Goal: Complete application form

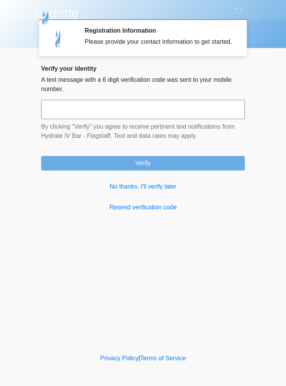
click at [215, 119] on input "text" at bounding box center [142, 109] width 203 height 19
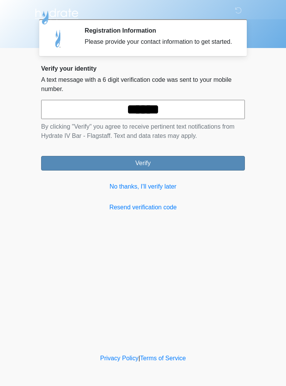
type input "******"
click at [213, 170] on button "Verify" at bounding box center [142, 163] width 203 height 15
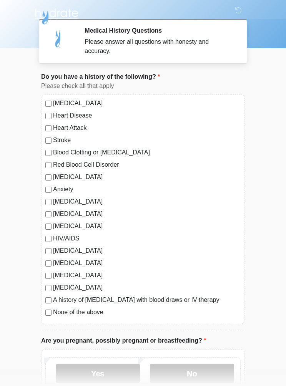
click at [76, 178] on label "[MEDICAL_DATA]" at bounding box center [146, 176] width 187 height 9
click at [75, 178] on label "[MEDICAL_DATA]" at bounding box center [146, 176] width 187 height 9
click at [74, 177] on label "[MEDICAL_DATA]" at bounding box center [146, 176] width 187 height 9
click at [64, 192] on label "Anxiety" at bounding box center [146, 189] width 187 height 9
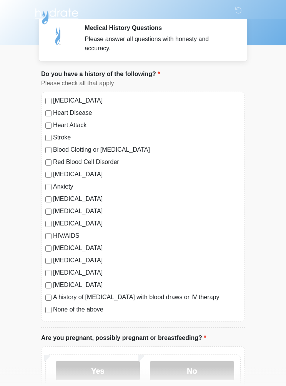
scroll to position [3, 0]
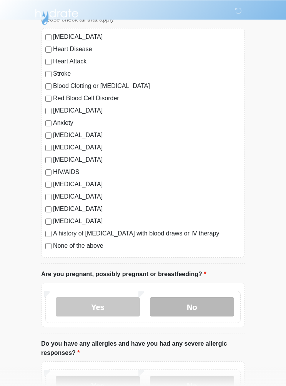
click at [210, 308] on label "No" at bounding box center [192, 306] width 84 height 19
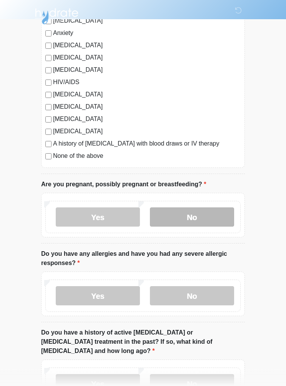
scroll to position [155, 0]
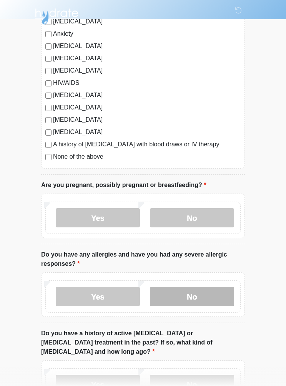
click at [215, 296] on label "No" at bounding box center [192, 296] width 84 height 19
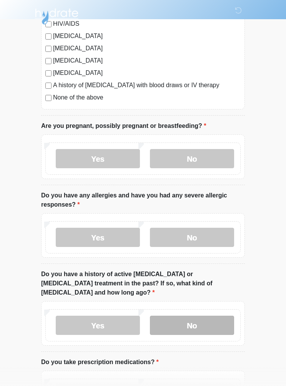
click at [214, 316] on label "No" at bounding box center [192, 325] width 84 height 19
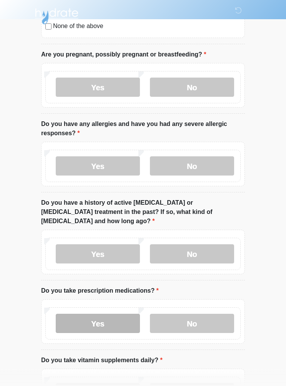
click at [114, 314] on label "Yes" at bounding box center [98, 323] width 84 height 19
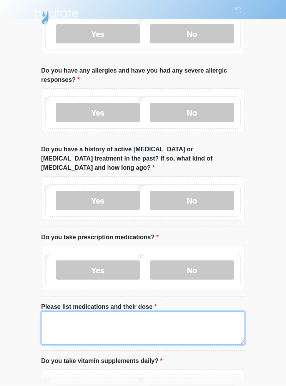
click at [199, 326] on textarea "Please list medications and their dose" at bounding box center [142, 327] width 203 height 33
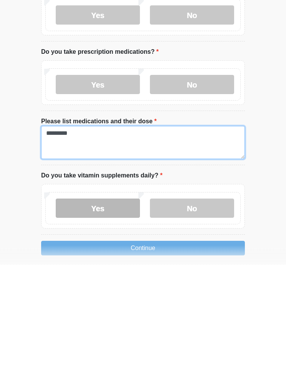
type textarea "*********"
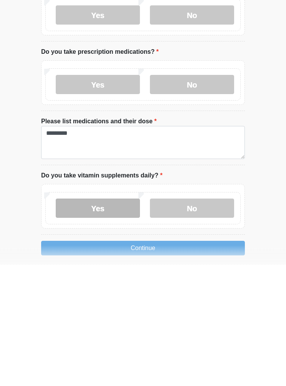
click at [113, 320] on label "Yes" at bounding box center [98, 329] width 84 height 19
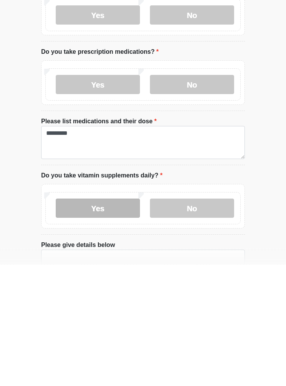
scroll to position [394, 0]
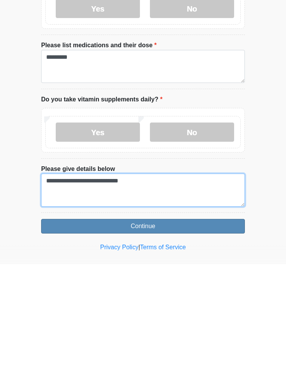
type textarea "**********"
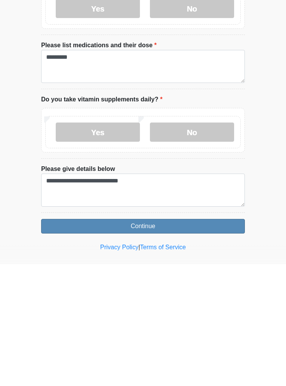
click at [218, 341] on button "Continue" at bounding box center [142, 348] width 203 height 15
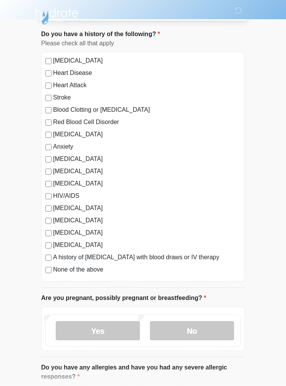
scroll to position [0, 0]
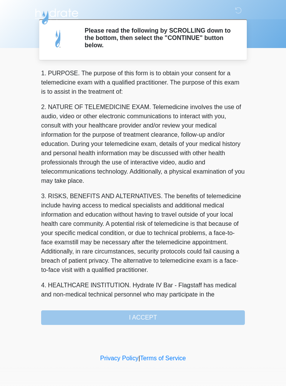
click at [194, 312] on div "1. PURPOSE. The purpose of this form is to obtain your consent for a telemedici…" at bounding box center [142, 197] width 203 height 256
click at [170, 316] on div "1. PURPOSE. The purpose of this form is to obtain your consent for a telemedici…" at bounding box center [142, 197] width 203 height 256
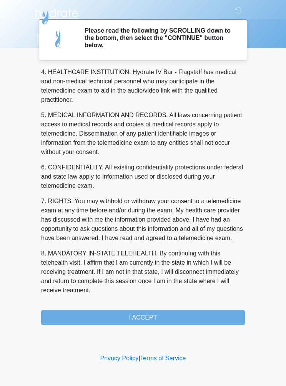
scroll to position [222, 0]
click at [173, 318] on button "I ACCEPT" at bounding box center [142, 317] width 203 height 15
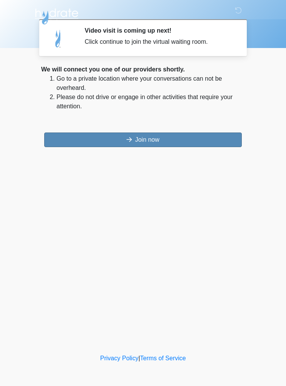
click at [225, 139] on button "Join now" at bounding box center [142, 139] width 197 height 15
click at [203, 142] on button "Join now" at bounding box center [142, 139] width 197 height 15
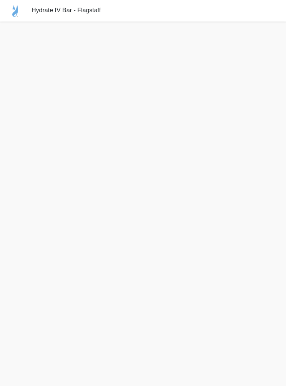
scroll to position [2, 0]
